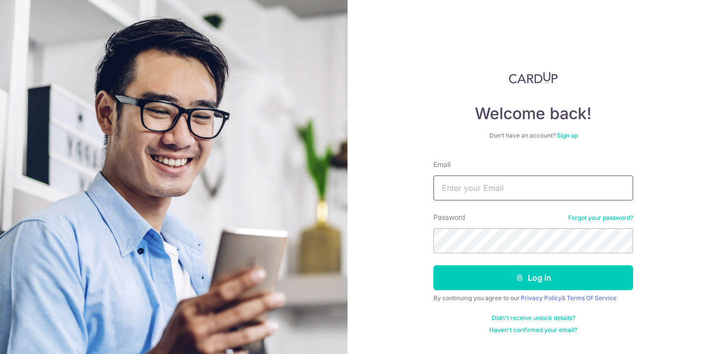
click at [491, 183] on input "Email" at bounding box center [533, 188] width 200 height 25
type input "[EMAIL_ADDRESS][DOMAIN_NAME]"
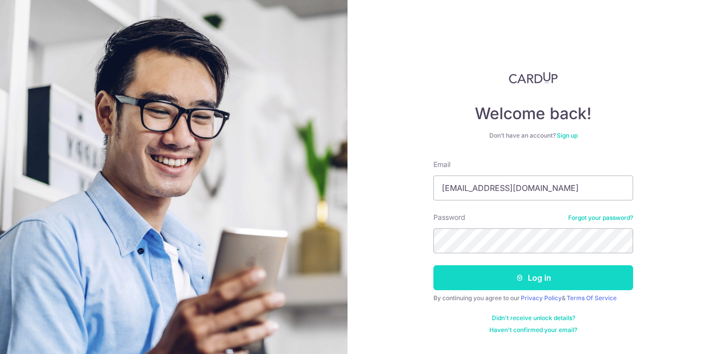
click at [478, 284] on button "Log in" at bounding box center [533, 277] width 200 height 25
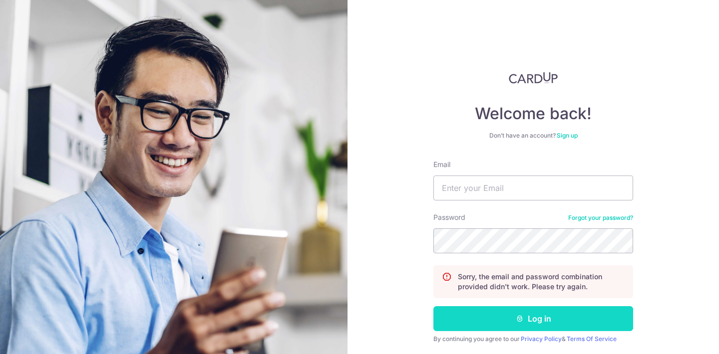
click at [485, 314] on button "Log in" at bounding box center [533, 318] width 200 height 25
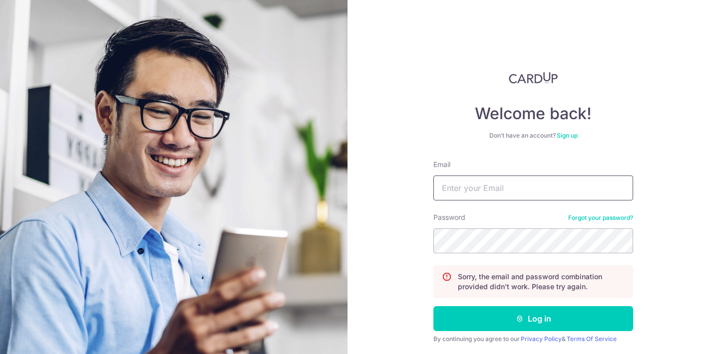
click at [501, 191] on input "Email" at bounding box center [533, 188] width 200 height 25
type input "[EMAIL_ADDRESS][DOMAIN_NAME]"
click at [433, 306] on button "Log in" at bounding box center [533, 318] width 200 height 25
click at [500, 200] on input "Email" at bounding box center [533, 188] width 200 height 25
type input "[EMAIL_ADDRESS][DOMAIN_NAME]"
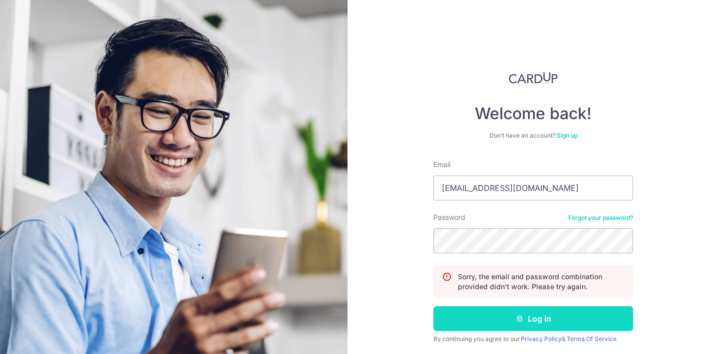
click at [477, 314] on button "Log in" at bounding box center [533, 318] width 200 height 25
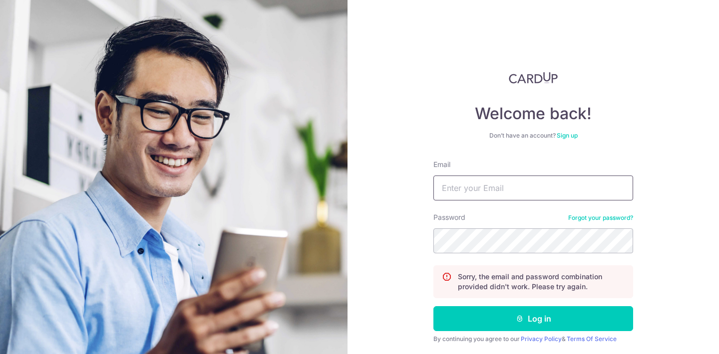
click at [470, 192] on input "Email" at bounding box center [533, 188] width 200 height 25
click at [518, 191] on input "[EMAIL_ADDRESS][DOMAIN_NAME]" at bounding box center [533, 188] width 200 height 25
type input "[EMAIL_ADDRESS][DOMAIN_NAME]"
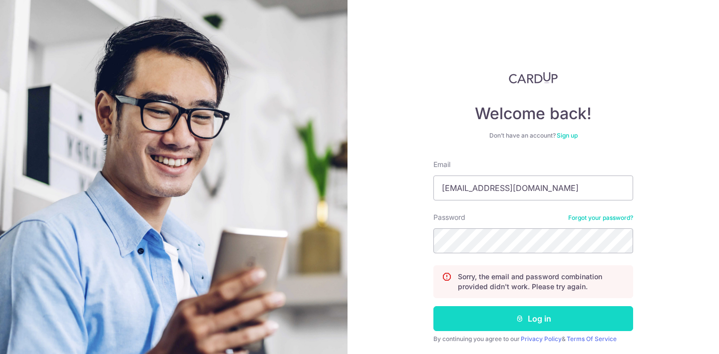
click at [455, 318] on button "Log in" at bounding box center [533, 318] width 200 height 25
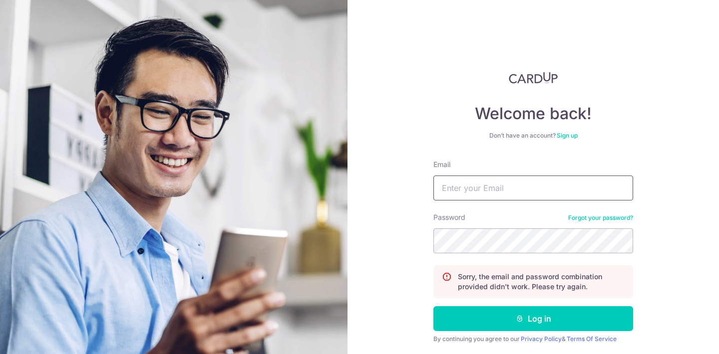
click at [465, 179] on input "Email" at bounding box center [533, 188] width 200 height 25
type input "[EMAIL_ADDRESS][DOMAIN_NAME]"
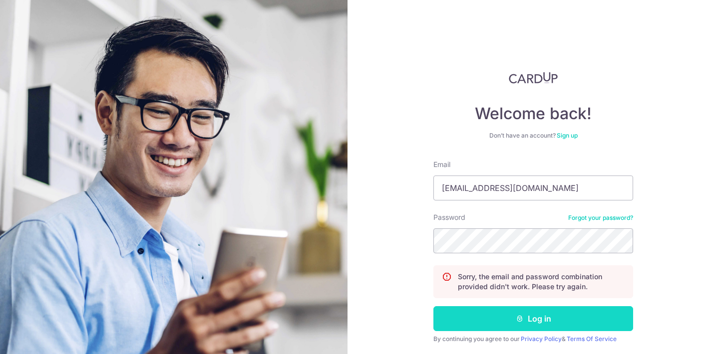
click at [495, 321] on button "Log in" at bounding box center [533, 318] width 200 height 25
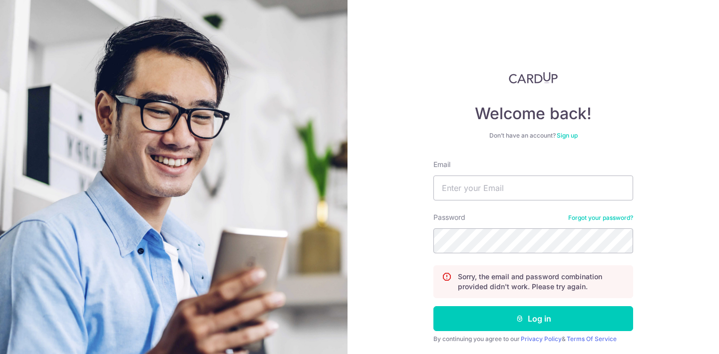
scroll to position [33, 0]
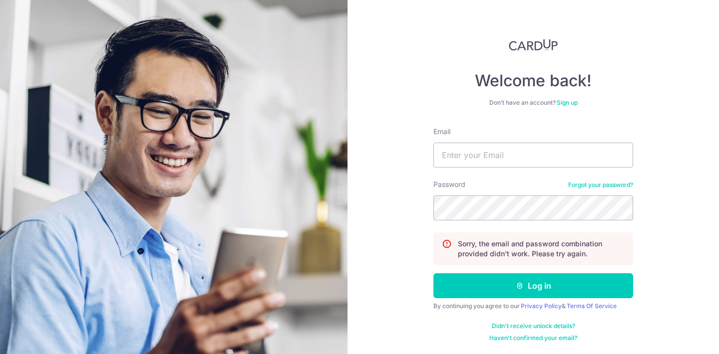
click at [584, 185] on link "Forgot your password?" at bounding box center [600, 185] width 65 height 8
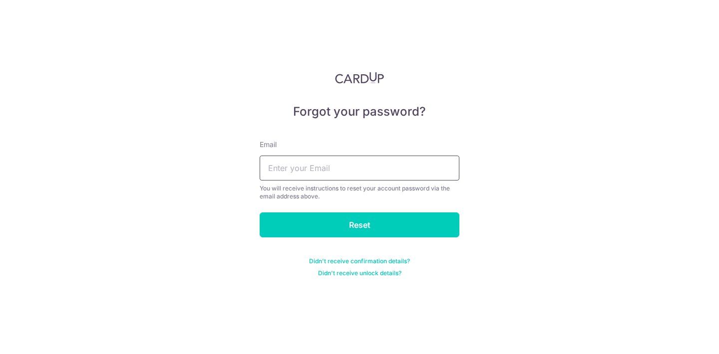
click at [371, 159] on input "text" at bounding box center [359, 168] width 200 height 25
type input "[EMAIL_ADDRESS][DOMAIN_NAME]"
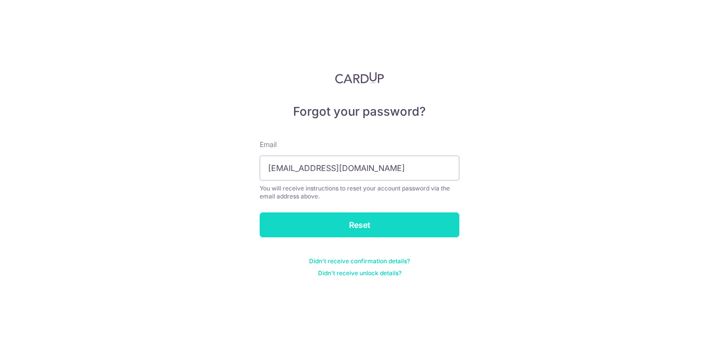
click at [348, 224] on input "Reset" at bounding box center [359, 225] width 200 height 25
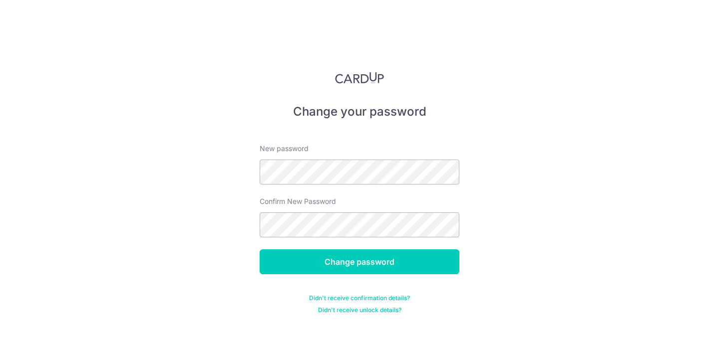
click at [320, 277] on form "New password Confirm New Password Change password Didn't receive confirmation d…" at bounding box center [359, 223] width 200 height 183
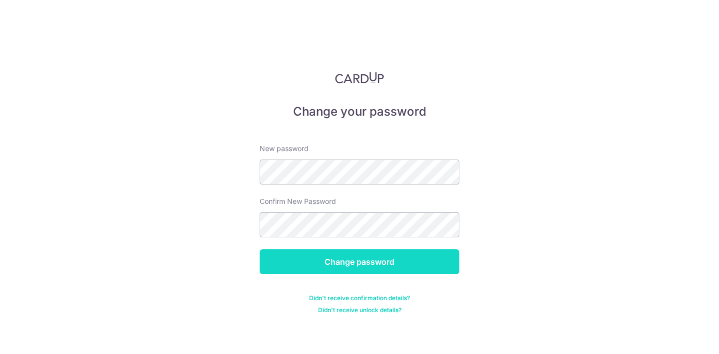
click at [323, 269] on input "Change password" at bounding box center [359, 261] width 200 height 25
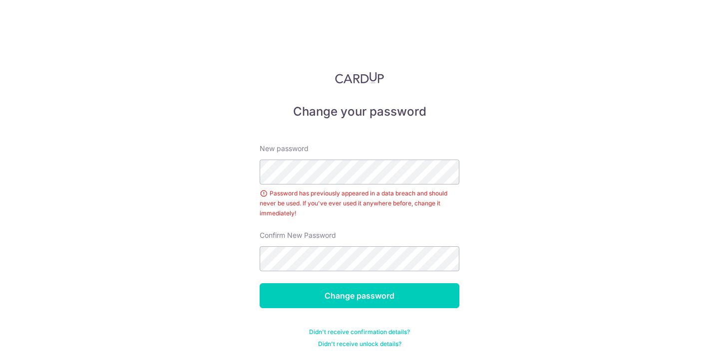
scroll to position [6, 0]
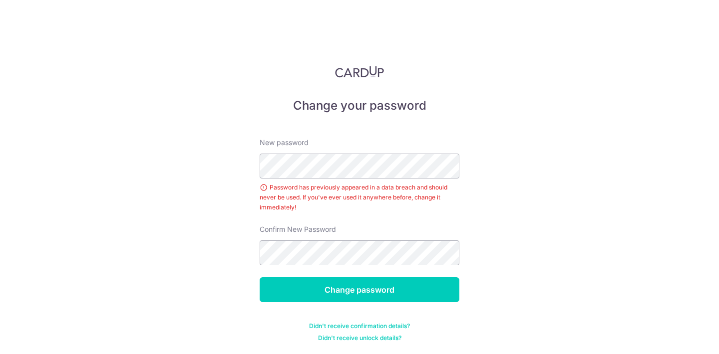
click at [318, 153] on div "New password Password has previously appeared in a data breach and should never…" at bounding box center [359, 175] width 200 height 75
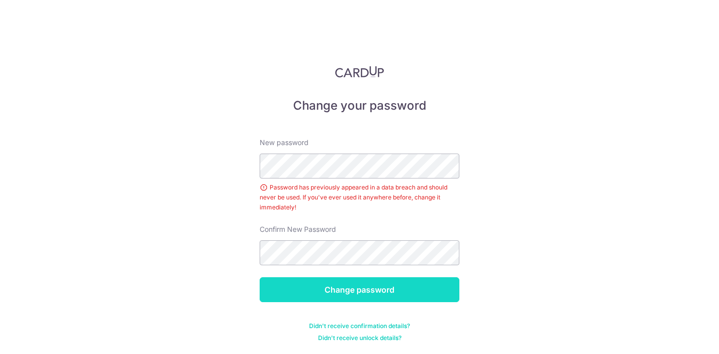
click at [301, 300] on input "Change password" at bounding box center [359, 289] width 200 height 25
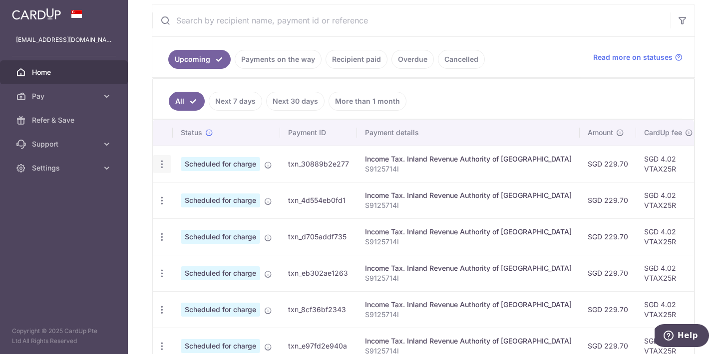
click at [164, 165] on icon "button" at bounding box center [162, 164] width 10 height 10
click at [196, 208] on link "Cancel payment" at bounding box center [205, 216] width 104 height 25
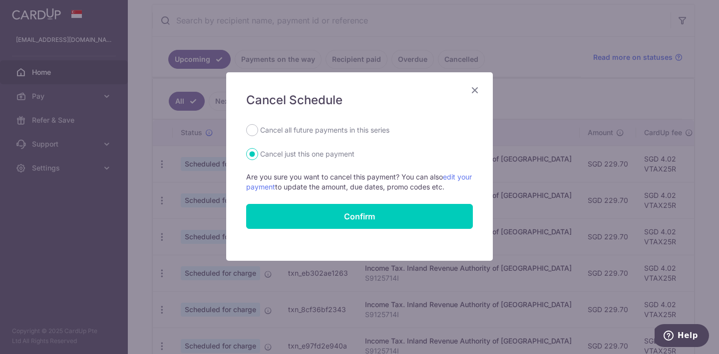
click at [292, 127] on label "Cancel all future payments in this series" at bounding box center [324, 130] width 129 height 12
click at [258, 127] on input "Cancel all future payments in this series" at bounding box center [252, 130] width 12 height 12
radio input "true"
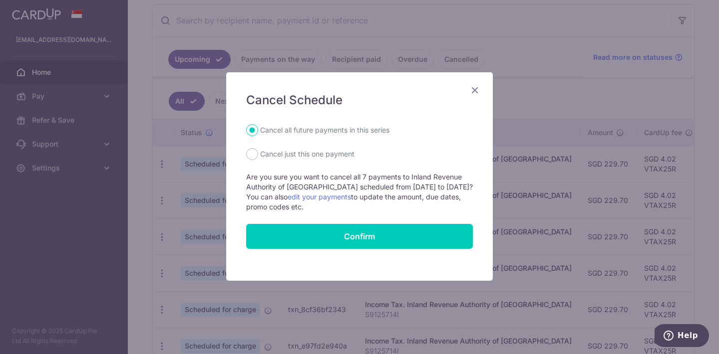
click at [472, 92] on icon "Close" at bounding box center [475, 90] width 12 height 12
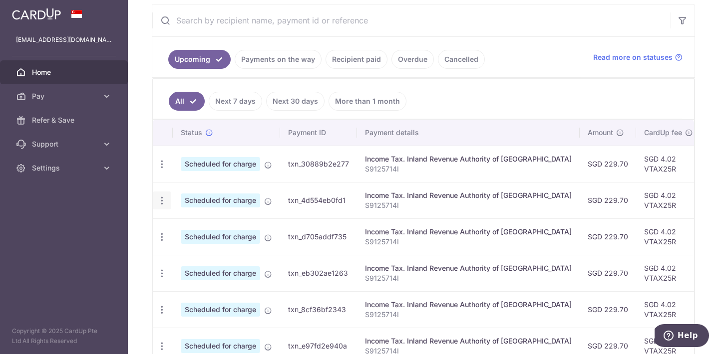
click at [164, 170] on icon "button" at bounding box center [162, 164] width 10 height 10
click at [182, 251] on span "Cancel payment" at bounding box center [215, 252] width 67 height 12
radio input "true"
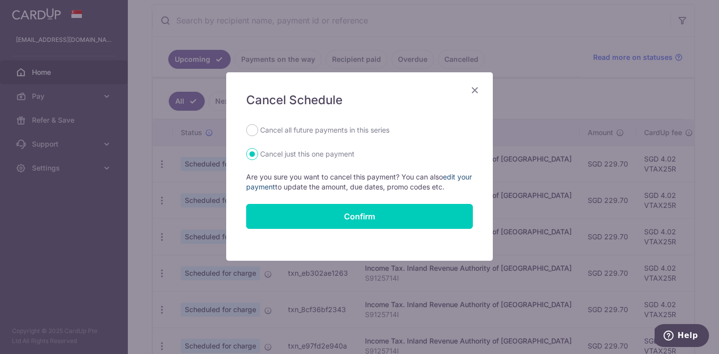
click at [455, 175] on link "edit your payment" at bounding box center [359, 182] width 226 height 18
click at [474, 88] on icon "Close" at bounding box center [475, 90] width 12 height 12
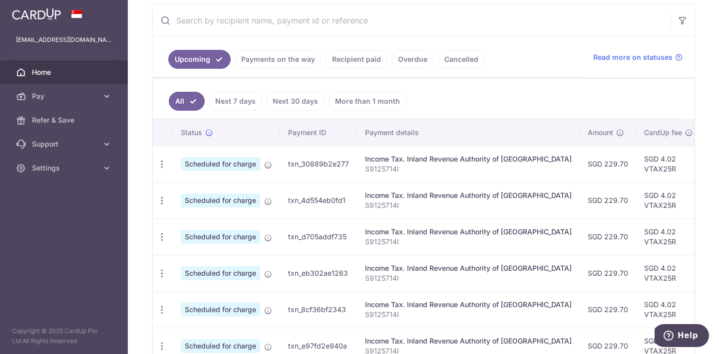
click at [213, 64] on link "Upcoming" at bounding box center [199, 59] width 62 height 19
click at [161, 162] on icon "button" at bounding box center [162, 164] width 10 height 10
click at [186, 184] on link "Update payment" at bounding box center [205, 192] width 104 height 24
radio input "true"
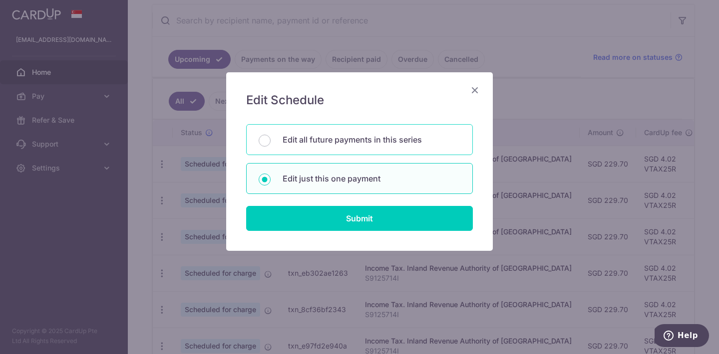
click at [286, 138] on p "Edit all future payments in this series" at bounding box center [371, 140] width 178 height 12
click at [270, 138] on input "Edit all future payments in this series" at bounding box center [264, 141] width 12 height 12
radio input "true"
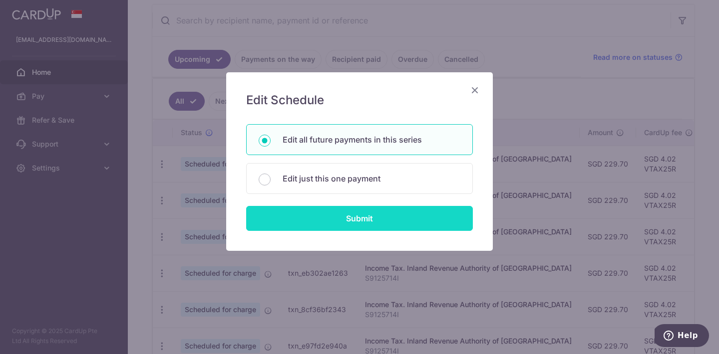
click at [305, 226] on input "Submit" at bounding box center [359, 218] width 227 height 25
radio input "true"
type input "229.70"
type input "S9125714I"
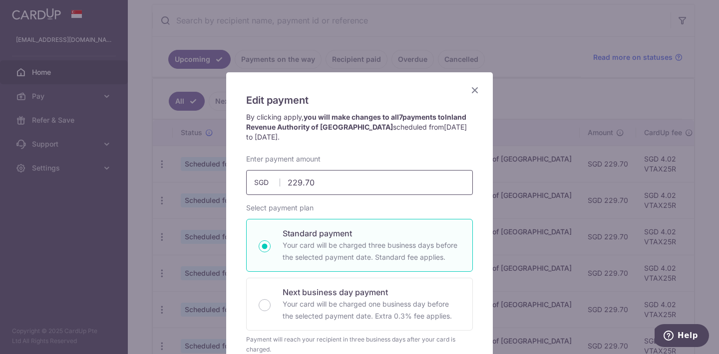
click at [303, 182] on input "229.70" at bounding box center [359, 182] width 227 height 25
type input "258.42"
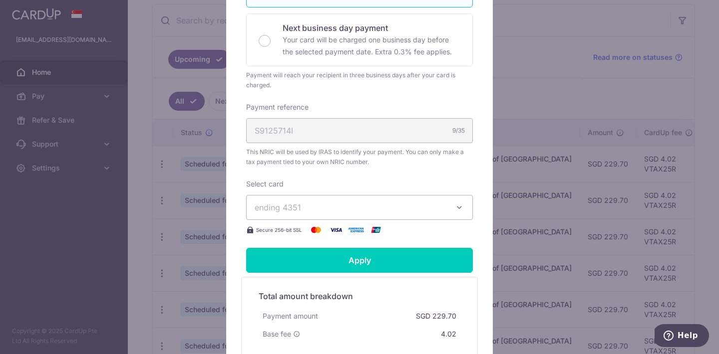
scroll to position [265, 0]
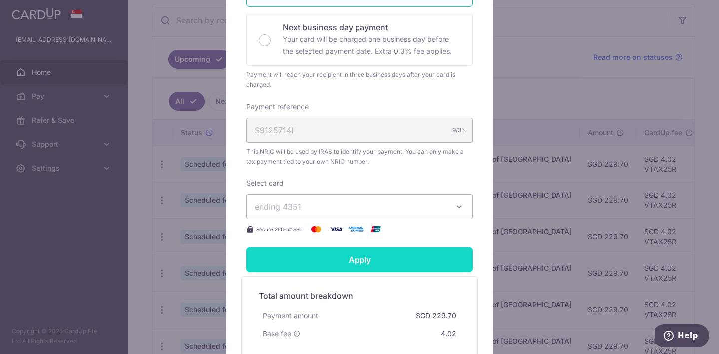
click at [343, 261] on form "By clicking apply, you will make changes to all 7 payments to Inland Revenue Au…" at bounding box center [359, 124] width 227 height 554
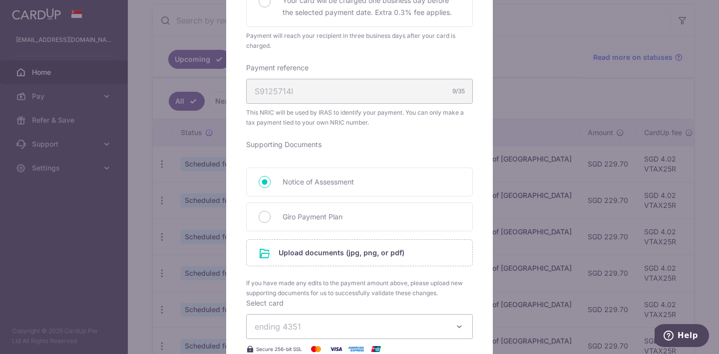
scroll to position [364, 0]
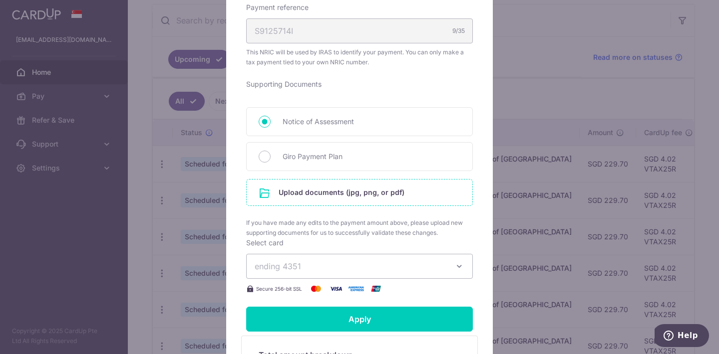
click at [305, 199] on input "file" at bounding box center [359, 193] width 226 height 26
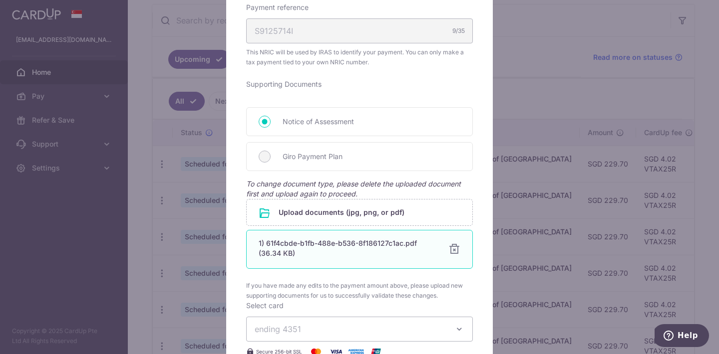
click at [457, 249] on div at bounding box center [454, 249] width 12 height 12
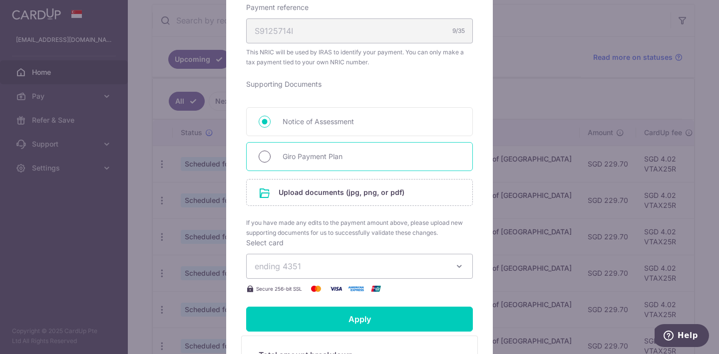
click at [266, 160] on input "Giro Payment Plan" at bounding box center [264, 157] width 12 height 12
radio input "true"
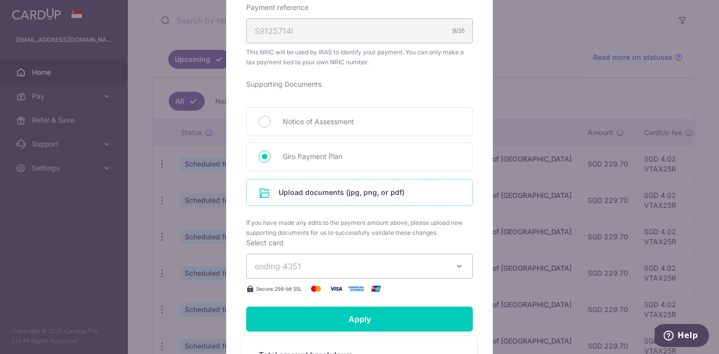
click at [281, 196] on input "file" at bounding box center [359, 193] width 226 height 26
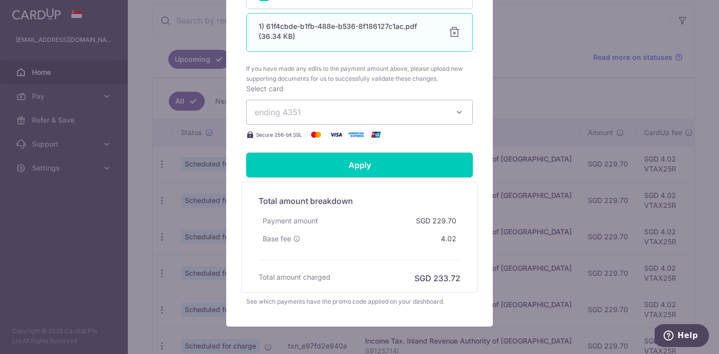
scroll to position [586, 0]
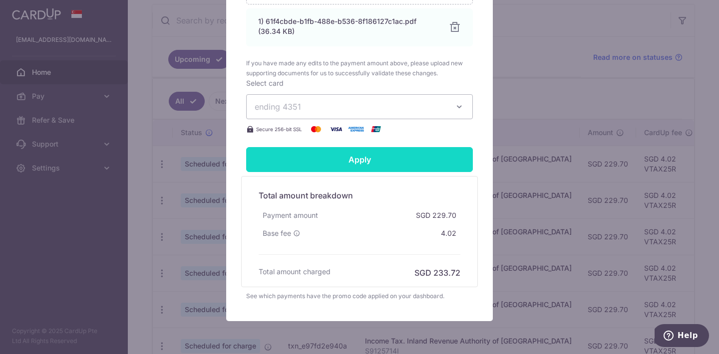
click at [355, 155] on input "Apply" at bounding box center [359, 159] width 227 height 25
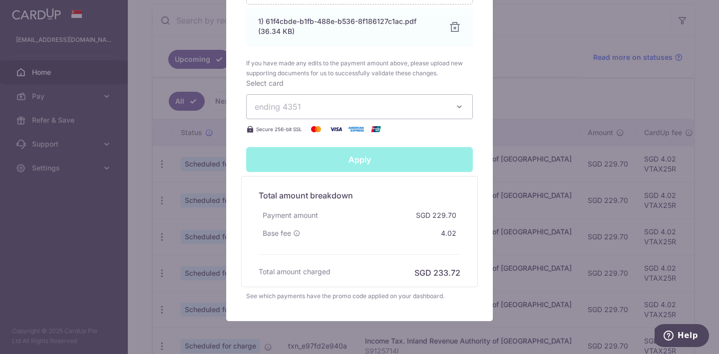
type input "Successfully Applied"
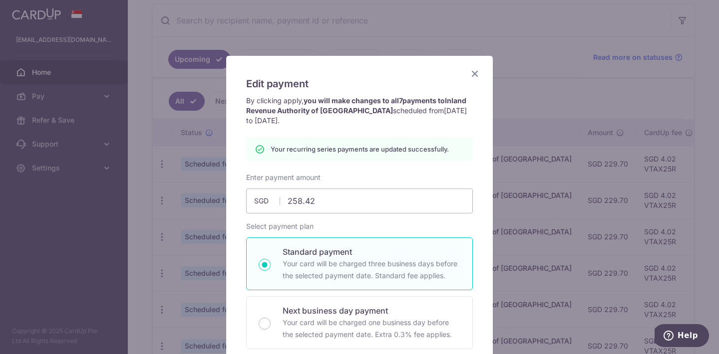
scroll to position [0, 0]
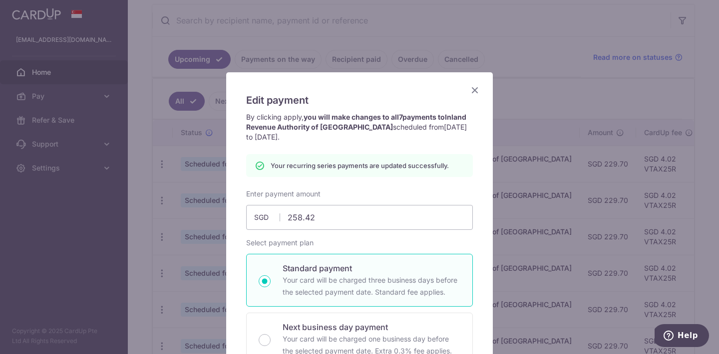
click at [472, 91] on icon "Close" at bounding box center [475, 90] width 12 height 12
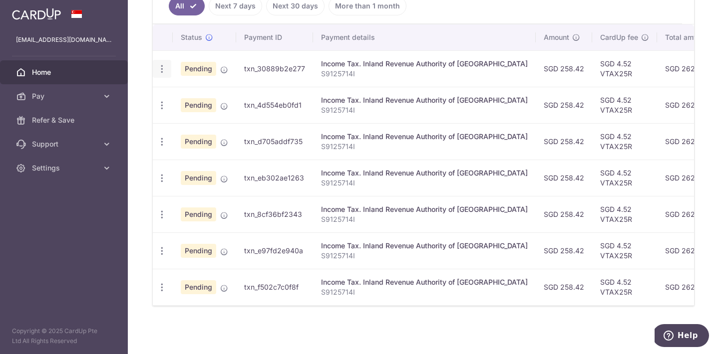
click at [164, 66] on icon "button" at bounding box center [162, 69] width 10 height 10
click at [182, 101] on span "Update payment" at bounding box center [215, 96] width 68 height 12
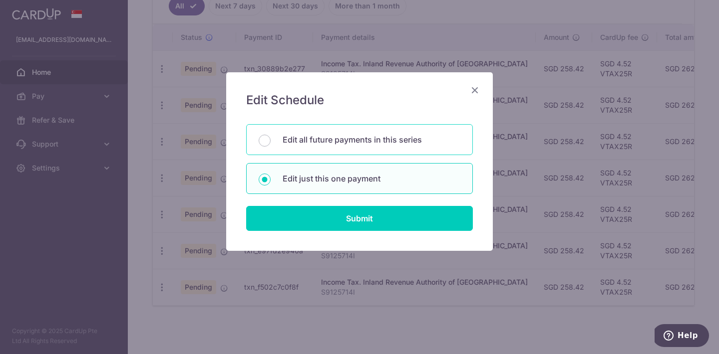
click at [302, 143] on p "Edit all future payments in this series" at bounding box center [371, 140] width 178 height 12
click at [270, 143] on input "Edit all future payments in this series" at bounding box center [264, 141] width 12 height 12
radio input "true"
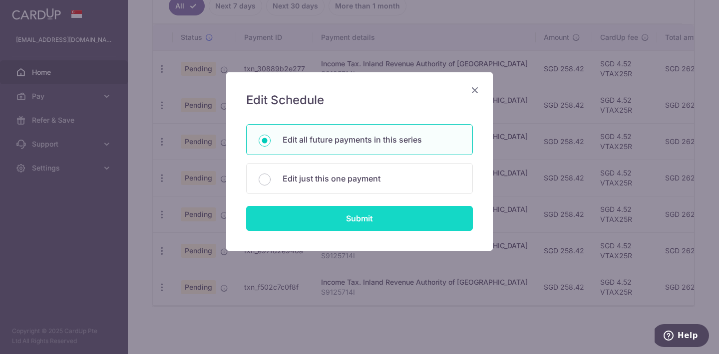
click at [323, 226] on input "Submit" at bounding box center [359, 218] width 227 height 25
radio input "true"
type input "258.42"
type input "S9125714I"
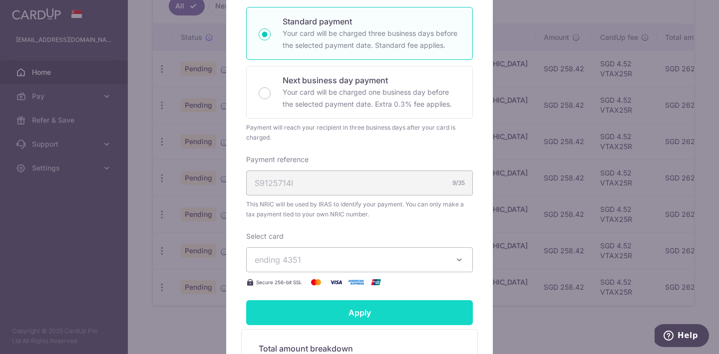
scroll to position [322, 0]
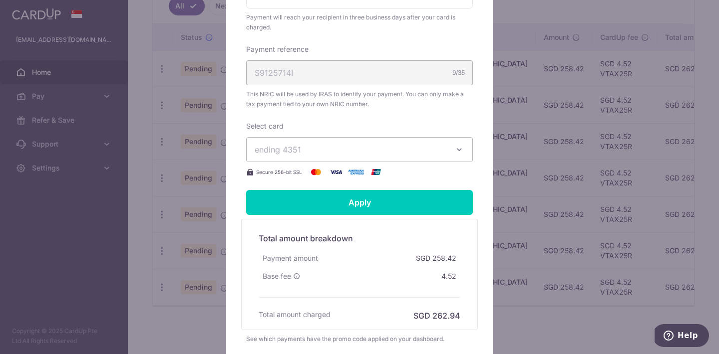
click at [338, 215] on form "By clicking apply, you will make changes to all 7 payments to Inland Revenue Au…" at bounding box center [359, 67] width 227 height 554
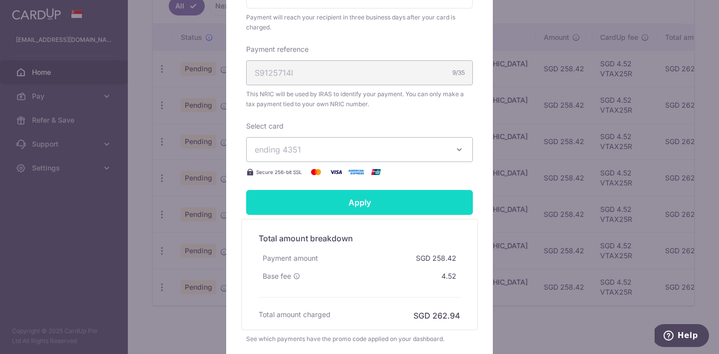
click at [342, 204] on input "Apply" at bounding box center [359, 202] width 227 height 25
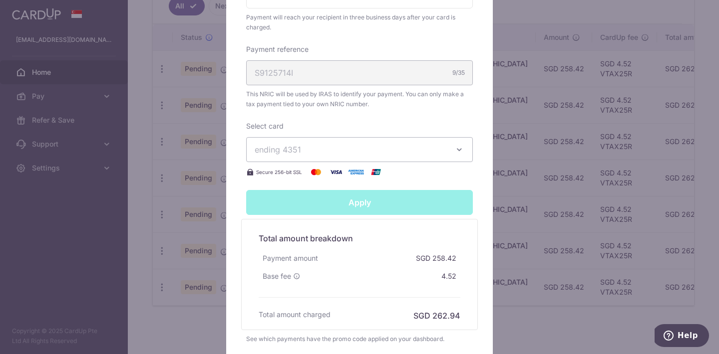
type input "Successfully Applied"
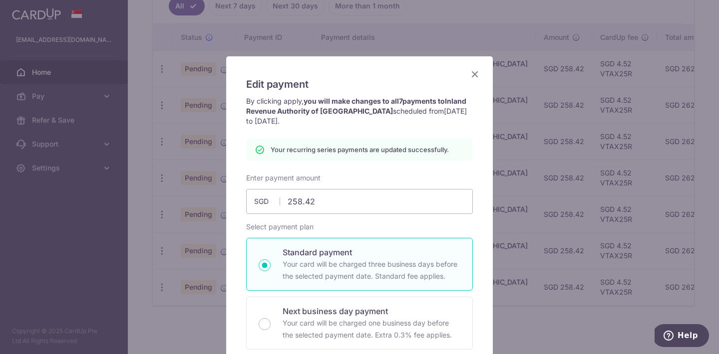
scroll to position [0, 0]
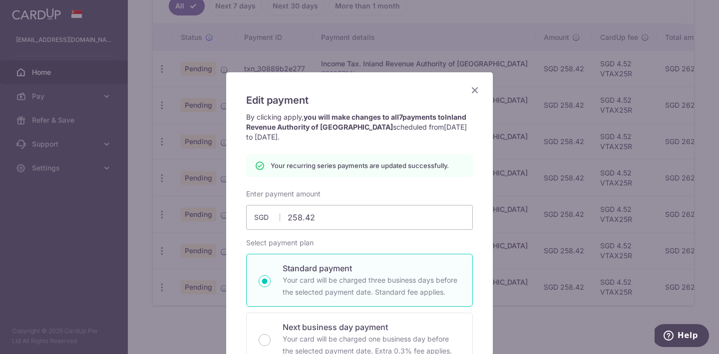
click at [476, 90] on icon "Close" at bounding box center [475, 90] width 12 height 12
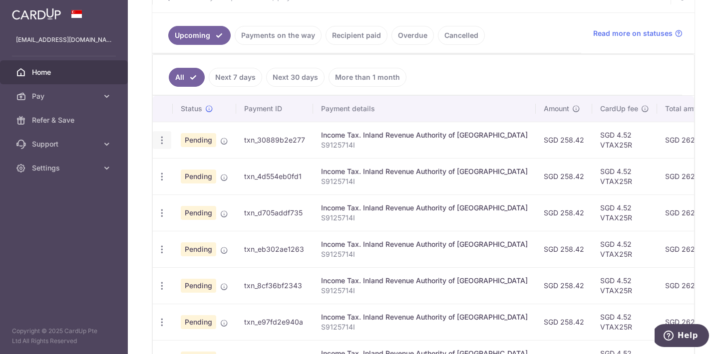
click at [160, 146] on div "Update payment Cancel payment" at bounding box center [162, 140] width 18 height 18
click at [159, 141] on icon "button" at bounding box center [162, 140] width 10 height 10
click at [175, 192] on link "Cancel payment" at bounding box center [205, 192] width 104 height 25
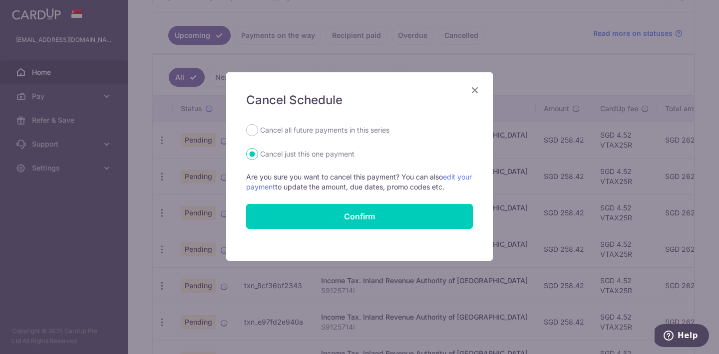
click at [308, 117] on div "Cancel Schedule Cancel all future payments in this series Cancel just this one …" at bounding box center [359, 166] width 266 height 189
click at [302, 131] on label "Cancel all future payments in this series" at bounding box center [324, 130] width 129 height 12
click at [258, 131] on input "Cancel all future payments in this series" at bounding box center [252, 130] width 12 height 12
radio input "true"
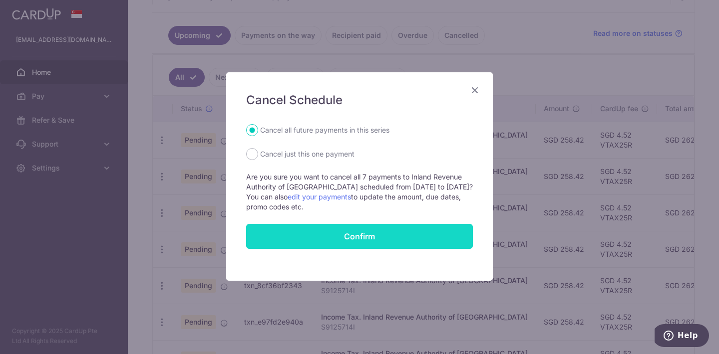
click at [327, 238] on input "Confirm" at bounding box center [359, 236] width 227 height 25
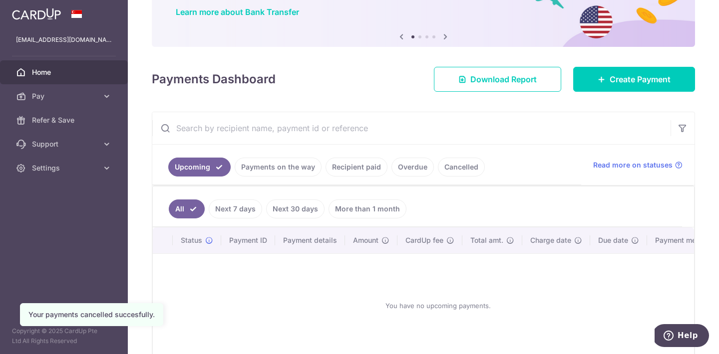
scroll to position [80, 0]
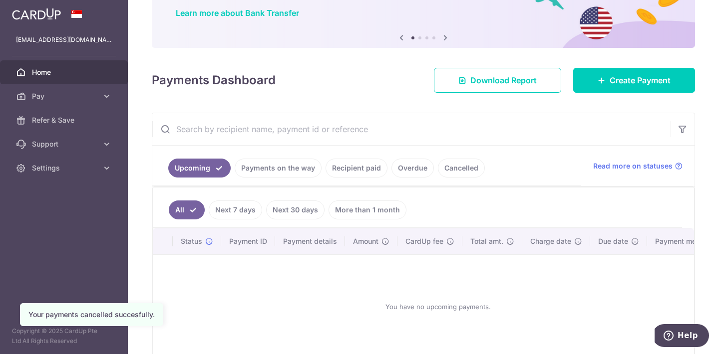
click at [610, 93] on div "× Pause Schedule Pause all future payments in this series Pause just this one p…" at bounding box center [423, 177] width 591 height 354
click at [609, 76] on span "Create Payment" at bounding box center [639, 80] width 61 height 12
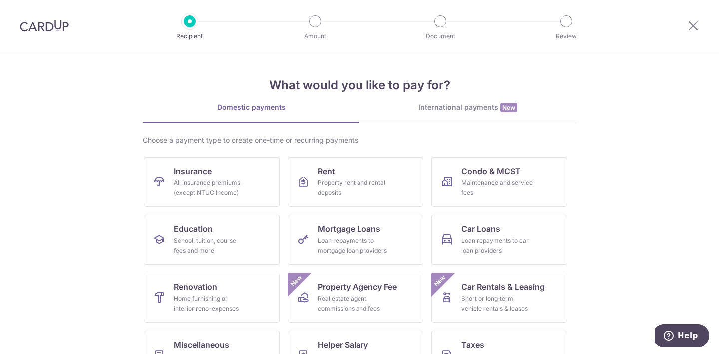
click at [57, 31] on img at bounding box center [44, 26] width 49 height 12
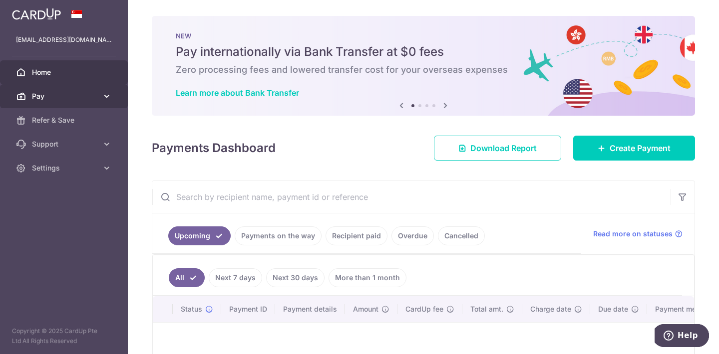
click at [50, 92] on span "Pay" at bounding box center [65, 96] width 66 height 10
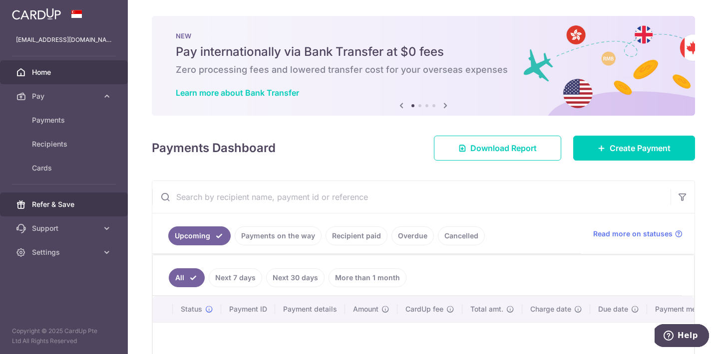
click at [57, 210] on link "Refer & Save" at bounding box center [64, 205] width 128 height 24
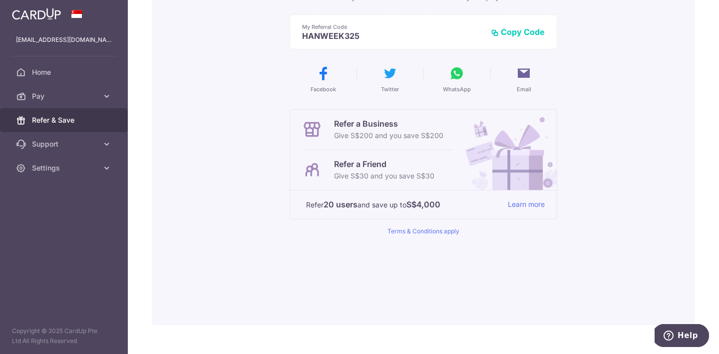
scroll to position [147, 0]
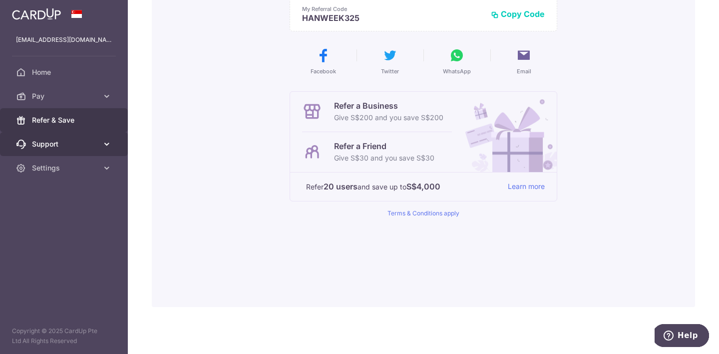
click at [91, 145] on span "Support" at bounding box center [65, 144] width 66 height 10
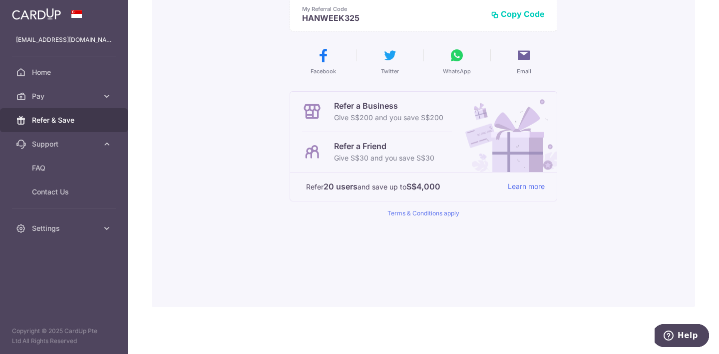
click at [51, 11] on img at bounding box center [36, 14] width 49 height 12
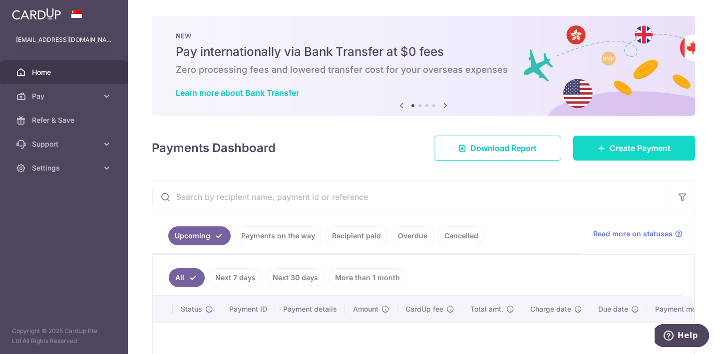
click at [613, 144] on span "Create Payment" at bounding box center [639, 148] width 61 height 12
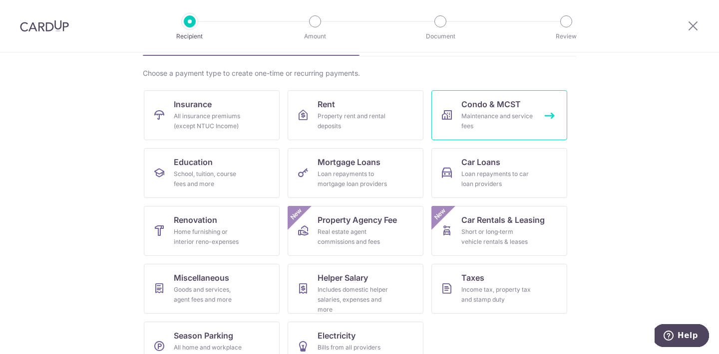
scroll to position [92, 0]
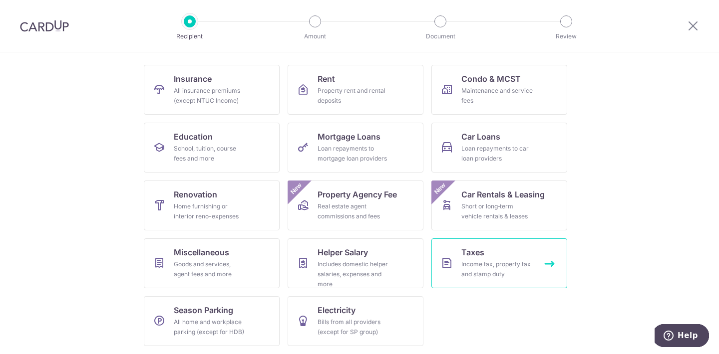
click at [474, 266] on div "Income tax, property tax and stamp duty" at bounding box center [497, 269] width 72 height 20
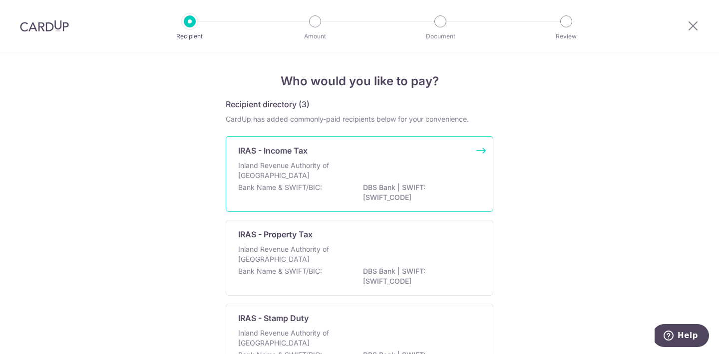
click at [337, 177] on p "Inland Revenue Authority of [GEOGRAPHIC_DATA]" at bounding box center [291, 171] width 106 height 20
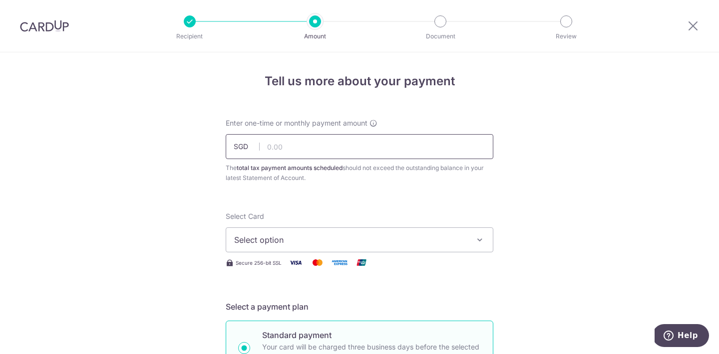
click at [320, 147] on input "text" at bounding box center [359, 146] width 267 height 25
type input "258.42"
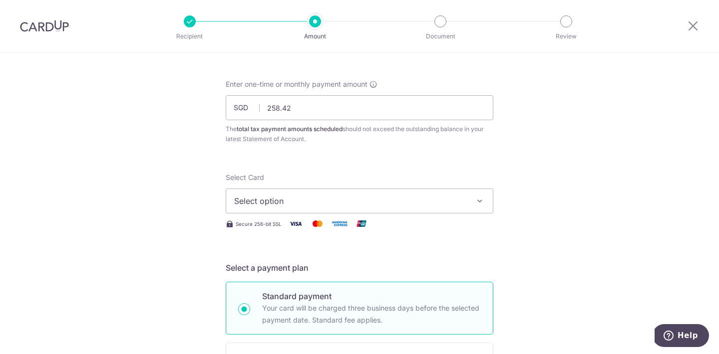
click at [248, 203] on span "Select option" at bounding box center [350, 201] width 233 height 12
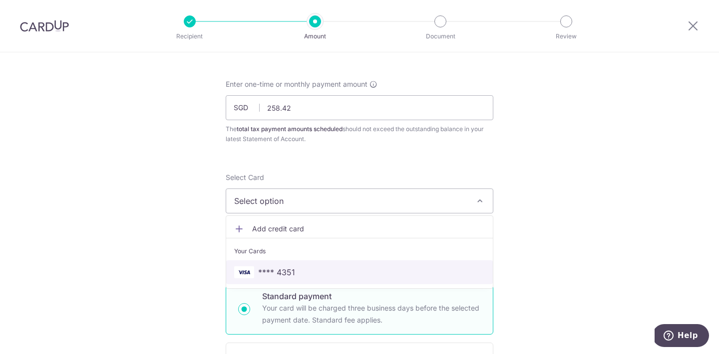
click at [269, 267] on span "**** 4351" at bounding box center [276, 272] width 37 height 12
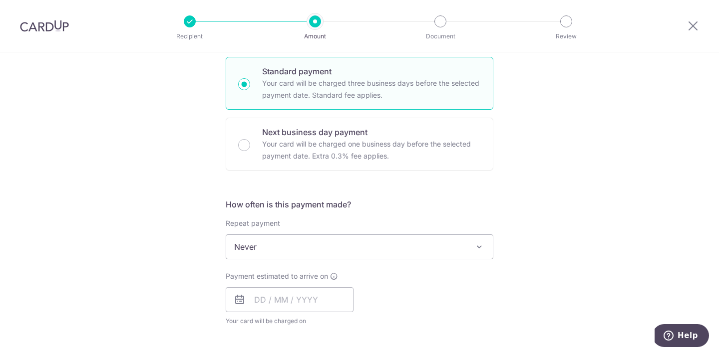
scroll to position [267, 0]
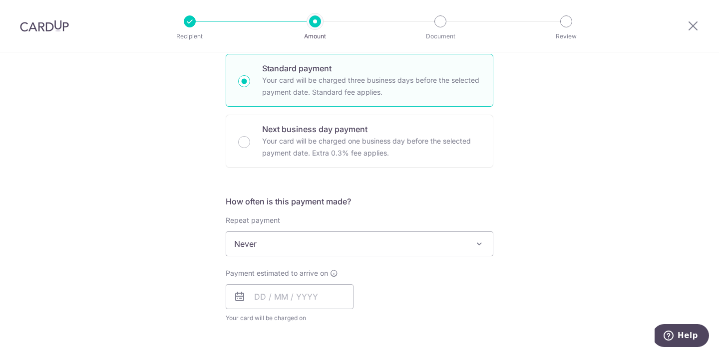
click at [251, 85] on div "Standard payment Your card will be charged three business days before the selec…" at bounding box center [359, 80] width 267 height 53
radio input "true"
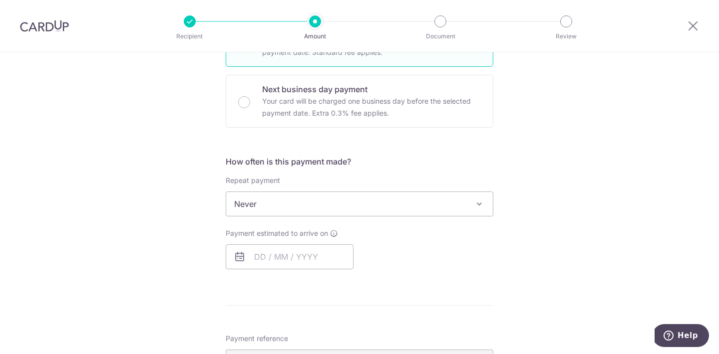
scroll to position [314, 0]
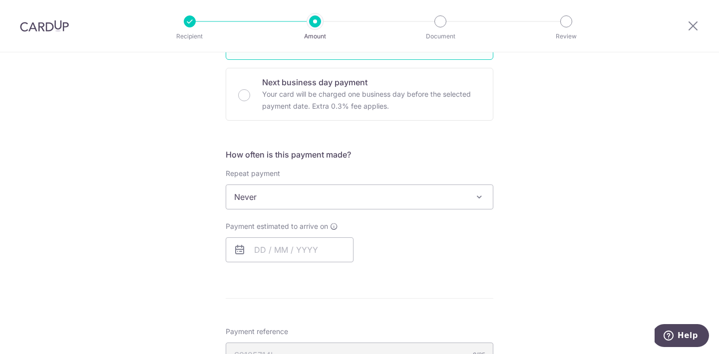
click at [272, 196] on span "Never" at bounding box center [359, 197] width 266 height 24
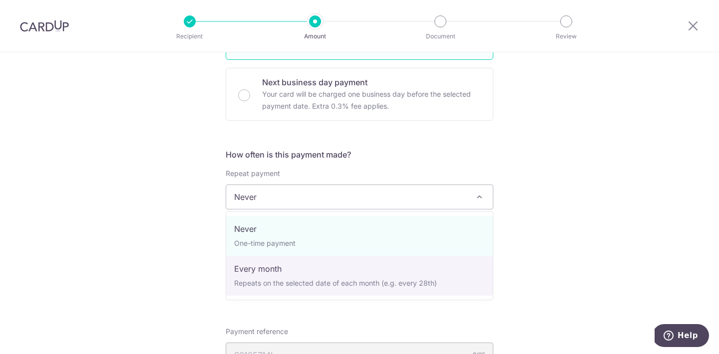
select select "3"
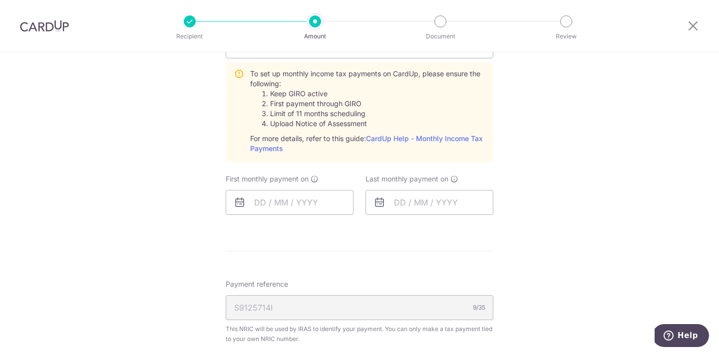
scroll to position [466, 0]
click at [277, 205] on input "text" at bounding box center [290, 201] width 128 height 25
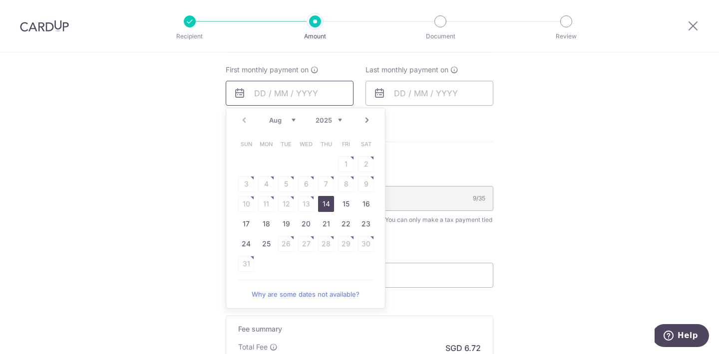
scroll to position [584, 0]
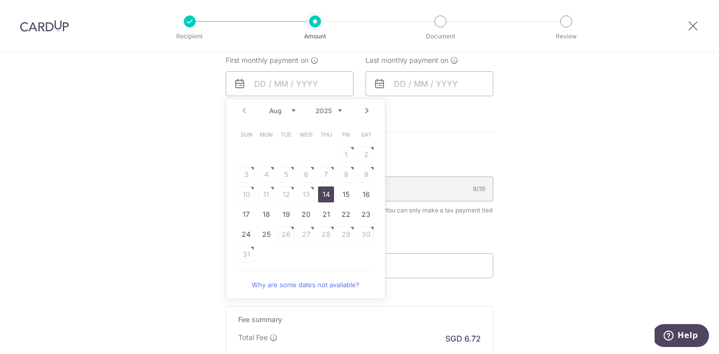
click at [366, 109] on link "Next" at bounding box center [367, 111] width 12 height 12
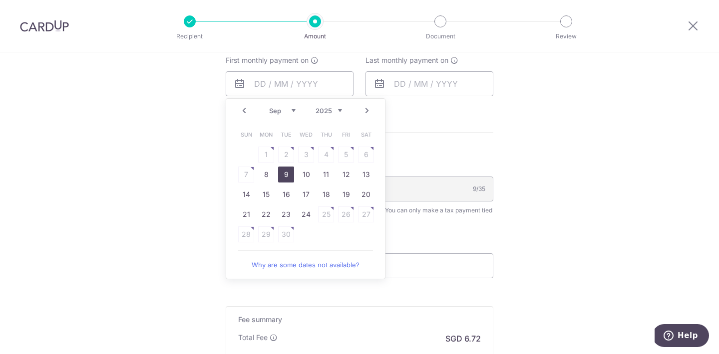
click at [285, 171] on link "9" at bounding box center [286, 175] width 16 height 16
type input "[DATE]"
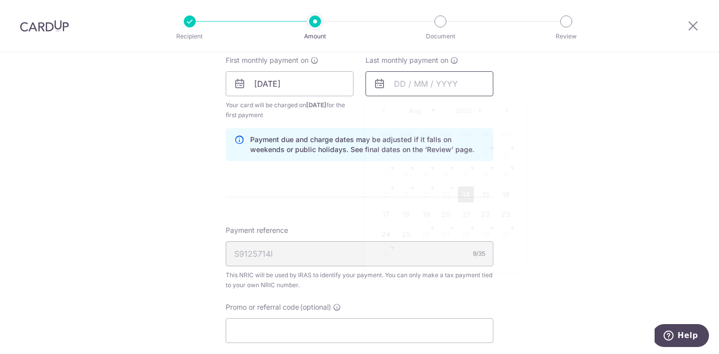
click at [434, 89] on input "text" at bounding box center [429, 83] width 128 height 25
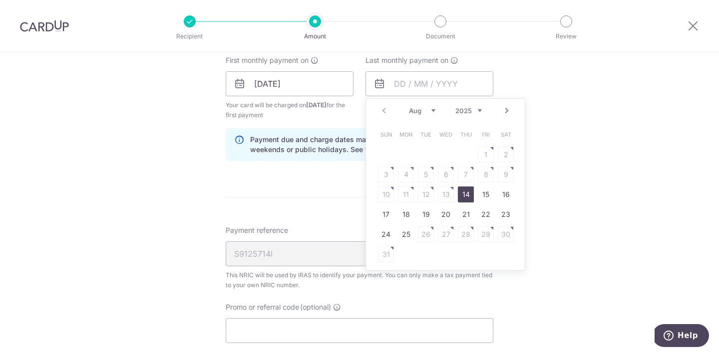
click at [514, 111] on div "Prev Next Aug Sep Oct Nov [DATE] 2026" at bounding box center [445, 111] width 159 height 24
click at [506, 111] on link "Next" at bounding box center [506, 111] width 12 height 12
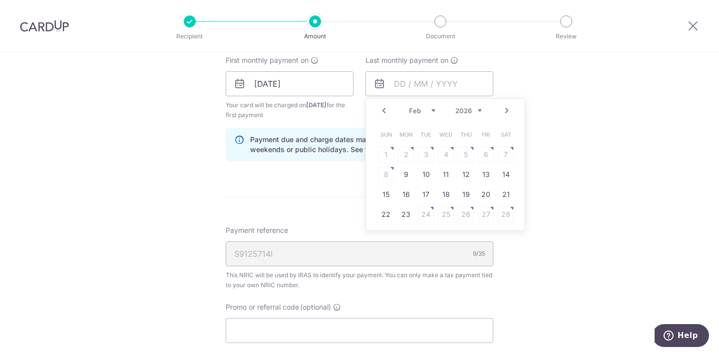
click at [506, 111] on link "Next" at bounding box center [506, 111] width 12 height 12
click at [504, 112] on link "Next" at bounding box center [506, 111] width 12 height 12
click at [380, 107] on link "Prev" at bounding box center [384, 111] width 12 height 12
click at [506, 109] on link "Next" at bounding box center [506, 111] width 12 height 12
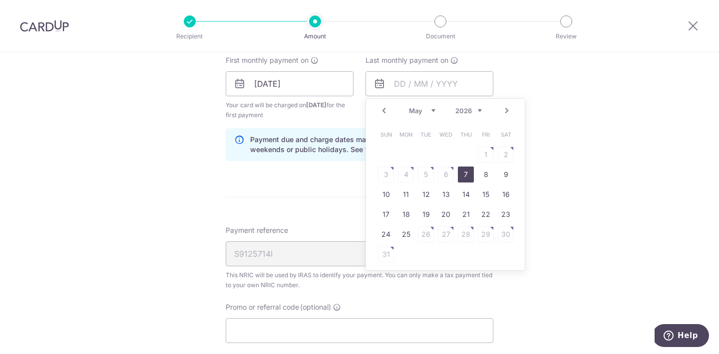
click at [465, 173] on link "7" at bounding box center [466, 175] width 16 height 16
type input "07/05/2026"
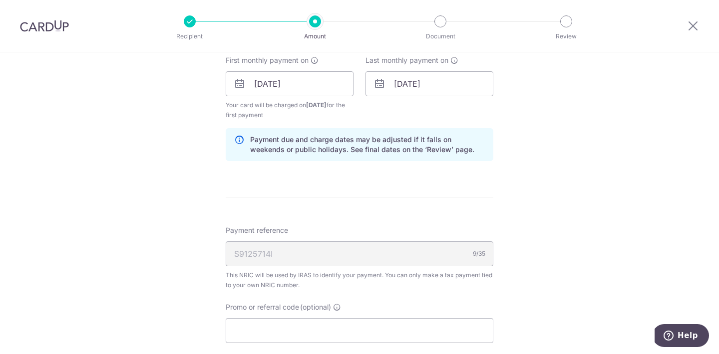
click at [535, 151] on div "Tell us more about your payment Enter one-time or monthly payment amount SGD 25…" at bounding box center [359, 9] width 719 height 1081
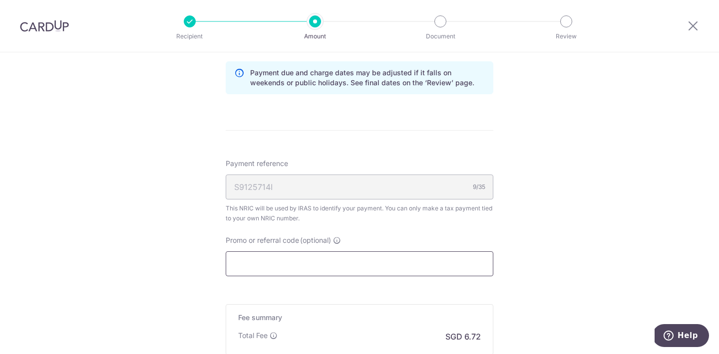
click at [375, 257] on input "Promo or referral code (optional)" at bounding box center [359, 263] width 267 height 25
paste input "VTAX25R"
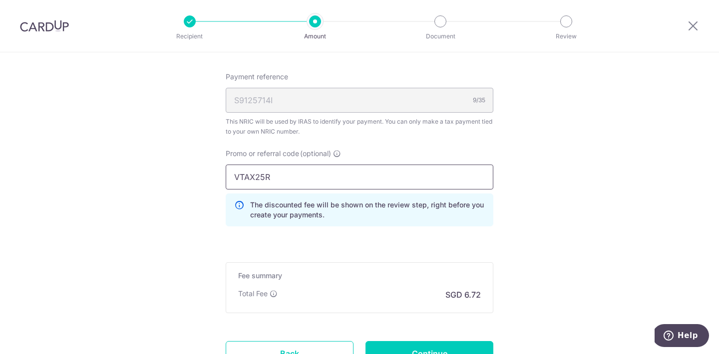
scroll to position [824, 0]
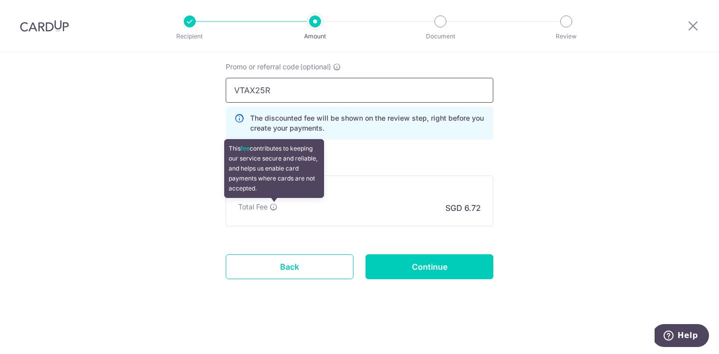
type input "VTAX25R"
click at [272, 208] on icon at bounding box center [273, 207] width 8 height 8
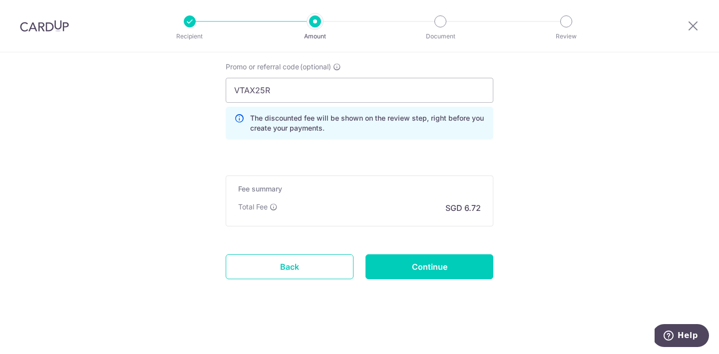
click at [395, 259] on input "Continue" at bounding box center [429, 266] width 128 height 25
type input "Create Schedule"
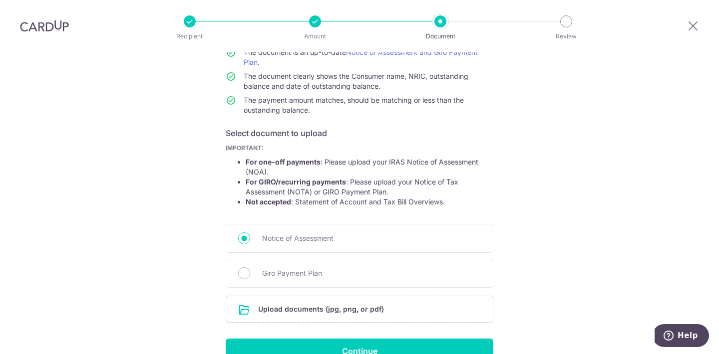
scroll to position [155, 0]
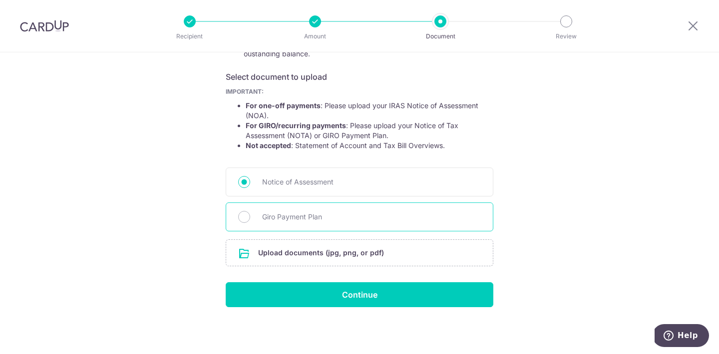
click at [307, 216] on span "Giro Payment Plan" at bounding box center [371, 217] width 219 height 12
click at [250, 216] on input "Giro Payment Plan" at bounding box center [244, 217] width 12 height 12
radio input "true"
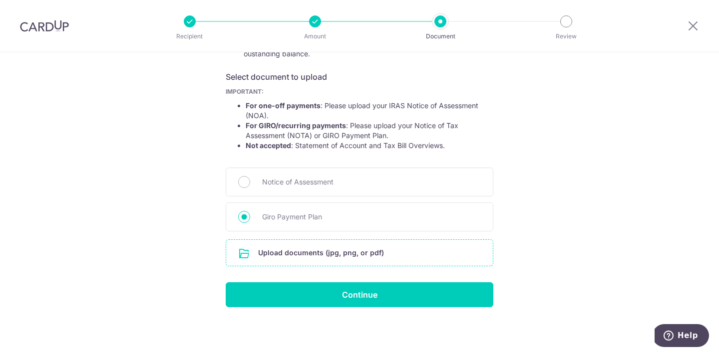
click at [307, 247] on input "file" at bounding box center [359, 253] width 266 height 26
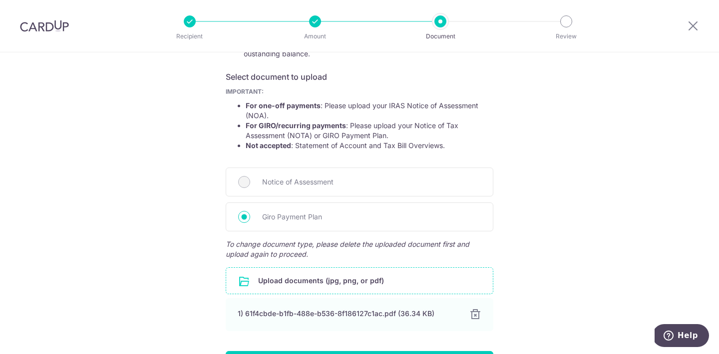
scroll to position [224, 0]
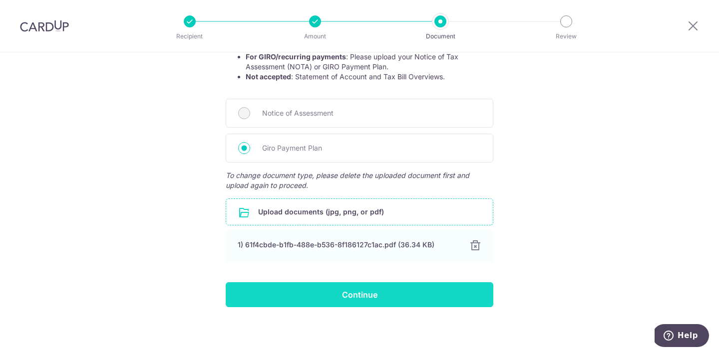
click at [444, 300] on input "Continue" at bounding box center [359, 294] width 267 height 25
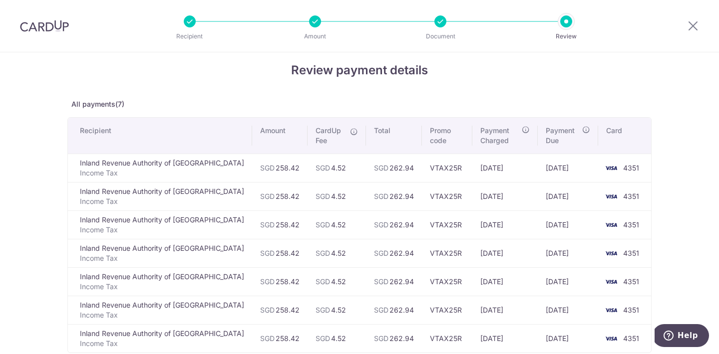
scroll to position [9, 0]
